Goal: Complete application form

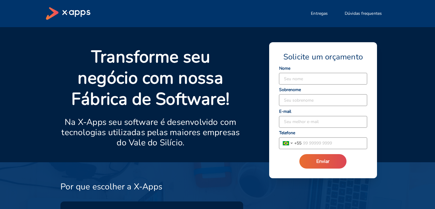
click at [298, 77] on input at bounding box center [323, 78] width 88 height 11
type input "[PERSON_NAME]"
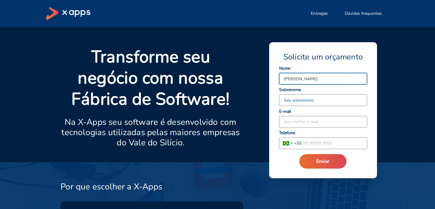
click at [297, 99] on input at bounding box center [323, 100] width 88 height 11
type input "[PERSON_NAME]"
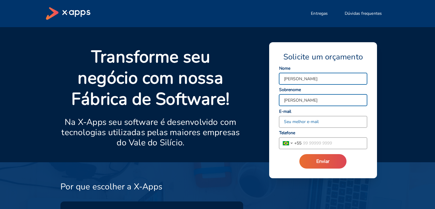
click at [293, 124] on input at bounding box center [323, 121] width 88 height 11
type input "[PERSON_NAME][EMAIL_ADDRESS][DOMAIN_NAME]"
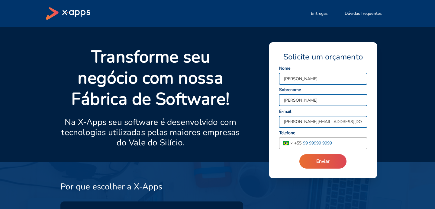
click at [314, 146] on input "tel" at bounding box center [334, 143] width 66 height 11
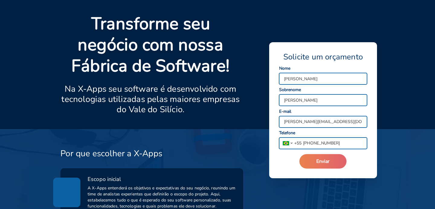
scroll to position [87, 0]
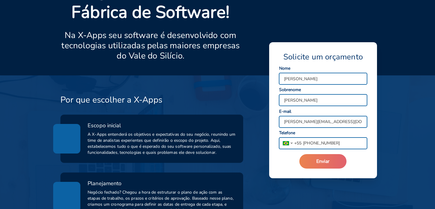
type input "[PHONE_NUMBER]"
click at [326, 166] on button "Enviar" at bounding box center [322, 161] width 47 height 14
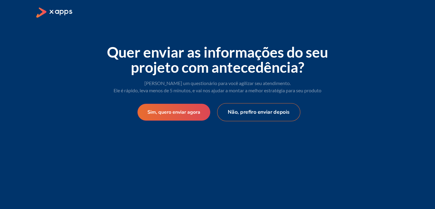
click at [248, 115] on button "Não, prefiro enviar depois" at bounding box center [258, 112] width 83 height 18
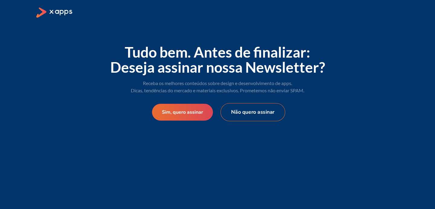
click at [268, 109] on button "Não quero assinar" at bounding box center [252, 112] width 65 height 18
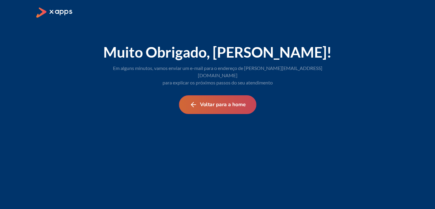
click at [236, 95] on button "Voltar para a home" at bounding box center [217, 104] width 77 height 19
